Goal: Task Accomplishment & Management: Use online tool/utility

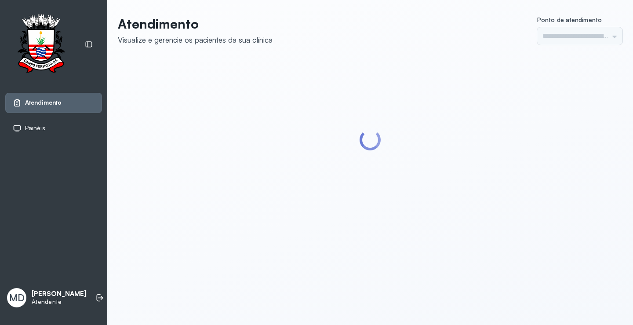
type input "*********"
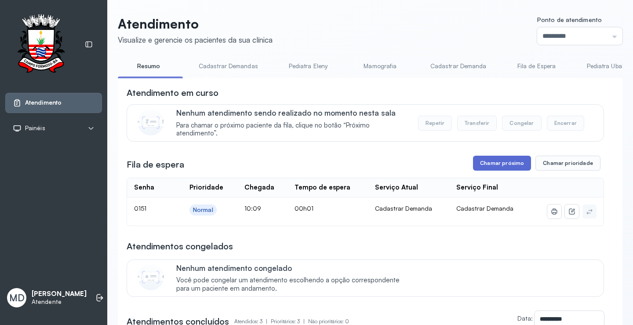
click at [509, 164] on button "Chamar próximo" at bounding box center [502, 163] width 58 height 15
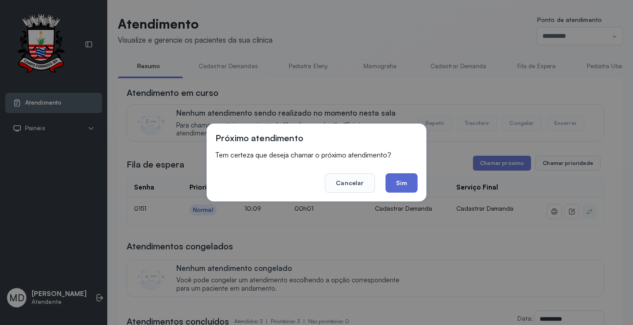
click at [408, 181] on button "Sim" at bounding box center [401, 182] width 32 height 19
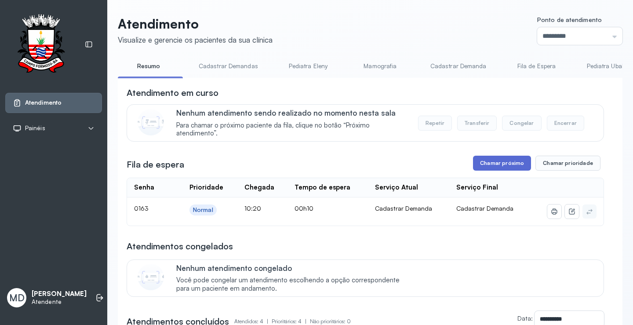
click at [499, 169] on button "Chamar próximo" at bounding box center [502, 163] width 58 height 15
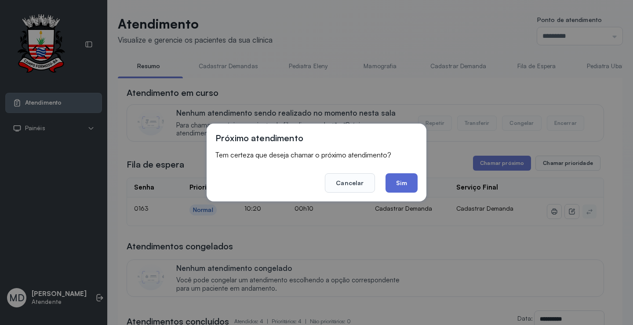
click at [408, 179] on button "Sim" at bounding box center [401, 182] width 32 height 19
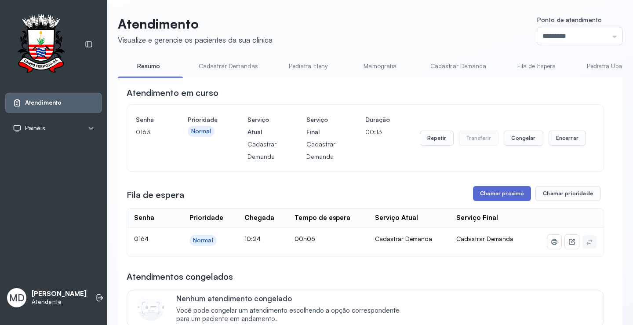
click at [506, 194] on button "Chamar próximo" at bounding box center [502, 193] width 58 height 15
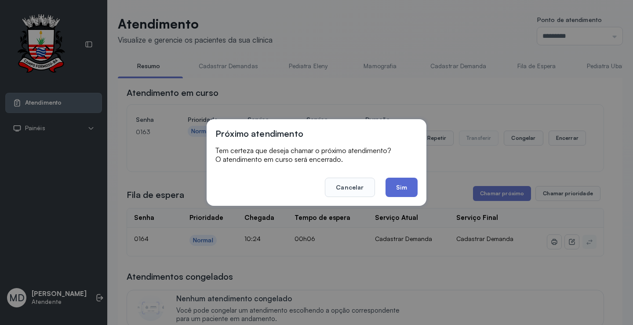
click at [400, 186] on button "Sim" at bounding box center [401, 186] width 32 height 19
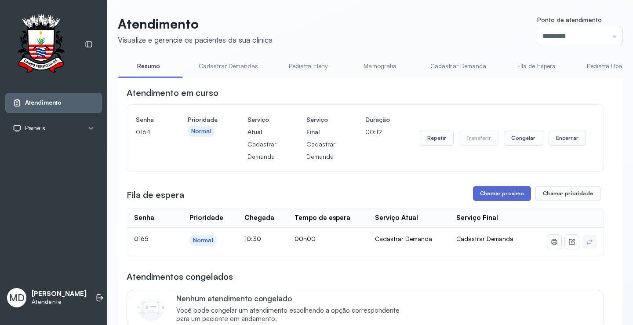
click at [486, 195] on button "Chamar próximo" at bounding box center [502, 193] width 58 height 15
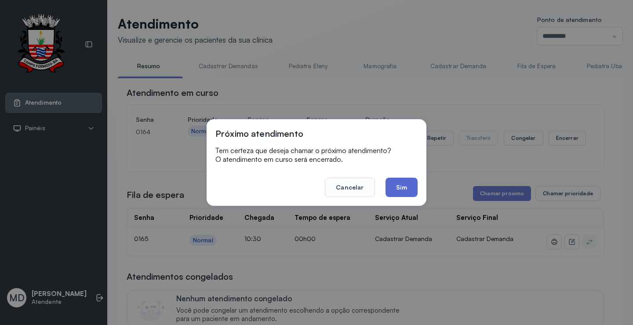
click at [400, 187] on button "Sim" at bounding box center [401, 186] width 32 height 19
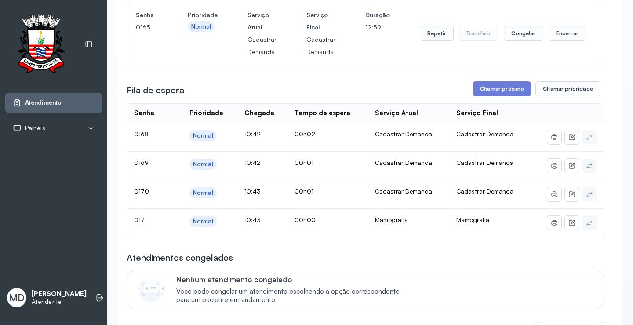
scroll to position [132, 0]
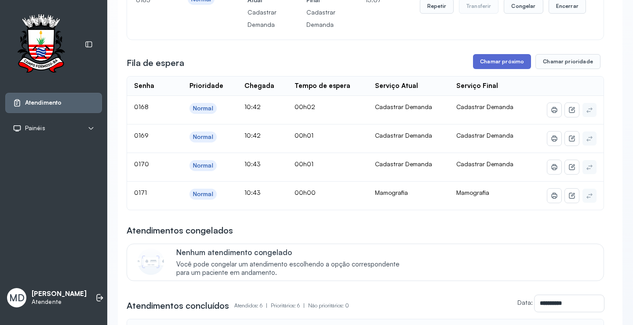
click at [507, 58] on button "Chamar próximo" at bounding box center [502, 61] width 58 height 15
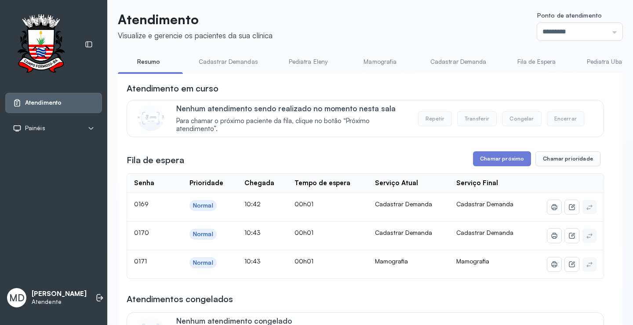
scroll to position [0, 0]
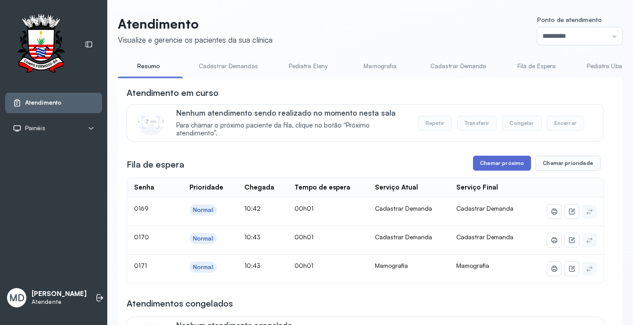
click at [500, 161] on button "Chamar próximo" at bounding box center [502, 163] width 58 height 15
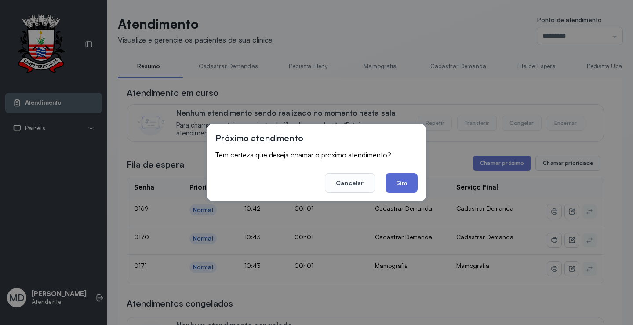
click at [406, 183] on button "Sim" at bounding box center [401, 182] width 32 height 19
